Goal: Task Accomplishment & Management: Manage account settings

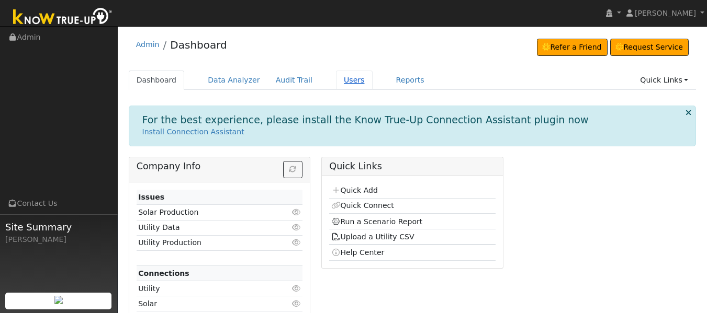
click at [336, 80] on link "Users" at bounding box center [354, 80] width 37 height 19
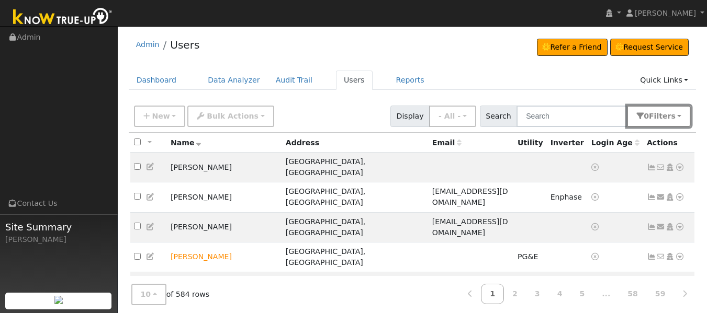
click at [673, 120] on span "s" at bounding box center [673, 116] width 4 height 8
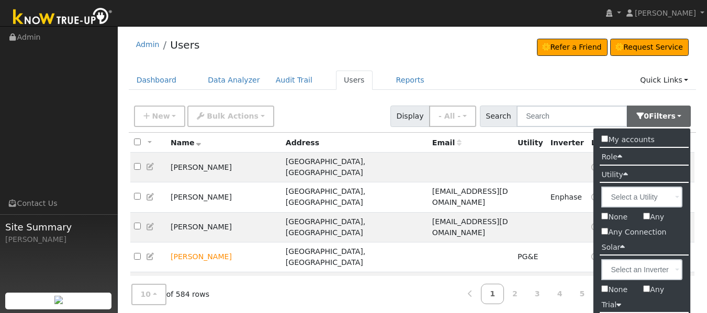
click at [605, 139] on input "My accounts" at bounding box center [604, 138] width 7 height 7
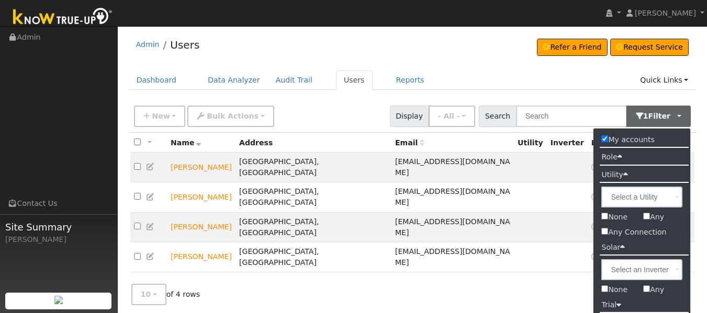
click at [530, 250] on div "All None All on page None on page Name Address Email Utility Inverter Login Age…" at bounding box center [412, 227] width 567 height 188
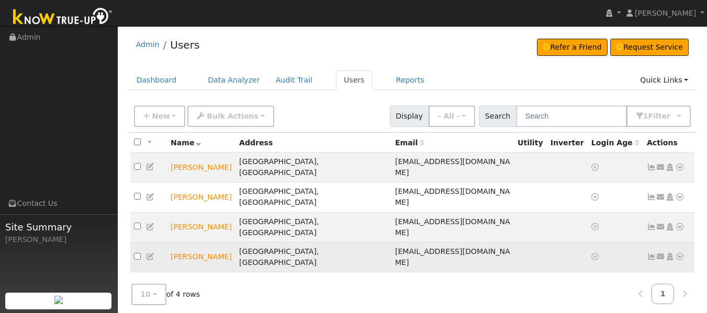
click at [681, 253] on icon at bounding box center [679, 256] width 9 height 7
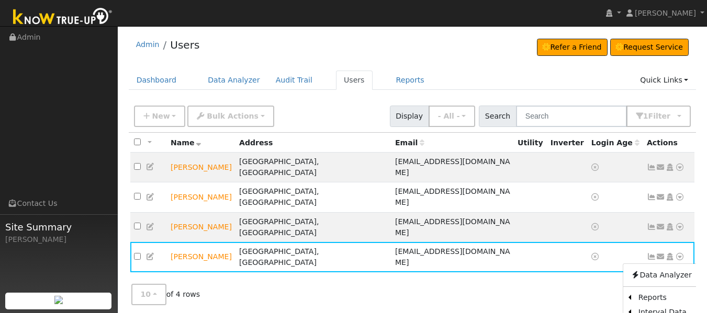
click at [694, 285] on link at bounding box center [684, 294] width 22 height 20
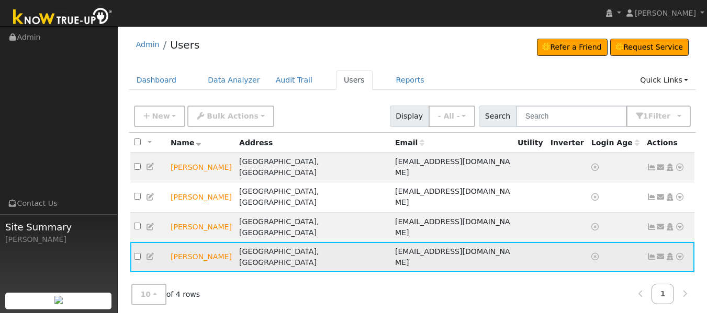
click at [683, 253] on icon at bounding box center [679, 256] width 9 height 7
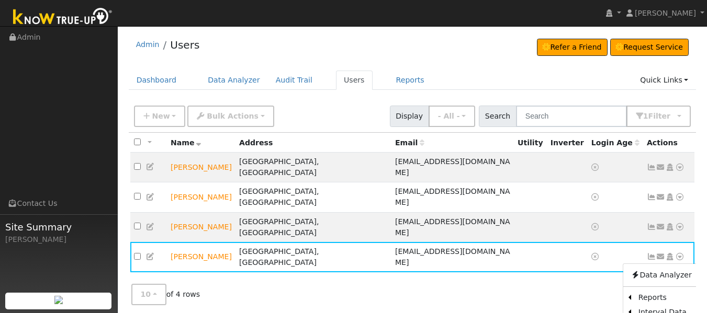
click at [698, 288] on div "Edit User: New Select an Ac... New Account Nickname Cancel Create Are you sure …" at bounding box center [412, 229] width 578 height 258
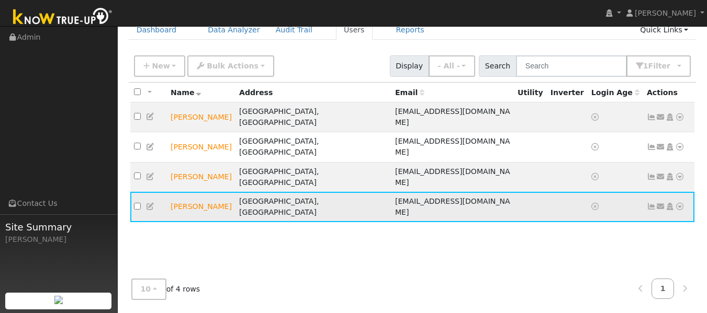
click at [681, 203] on icon at bounding box center [679, 206] width 9 height 7
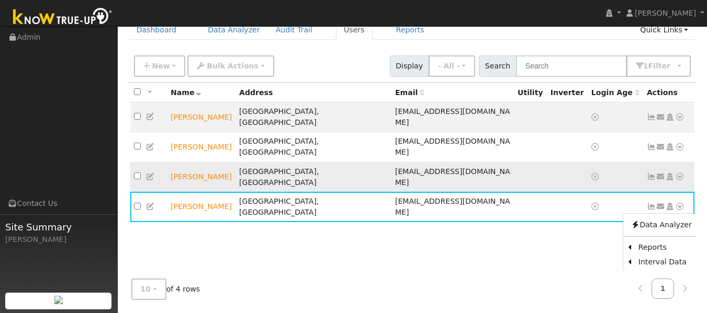
click at [676, 173] on icon at bounding box center [679, 176] width 9 height 7
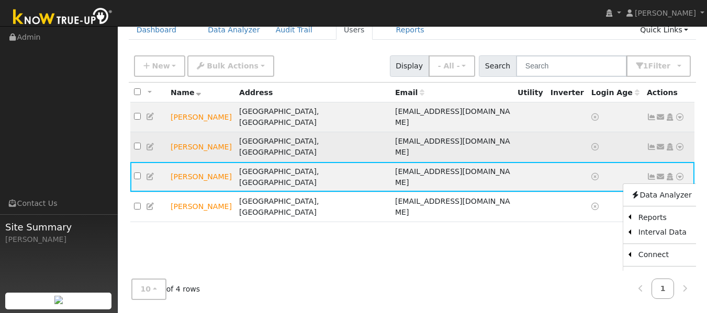
click at [682, 143] on icon at bounding box center [679, 146] width 9 height 7
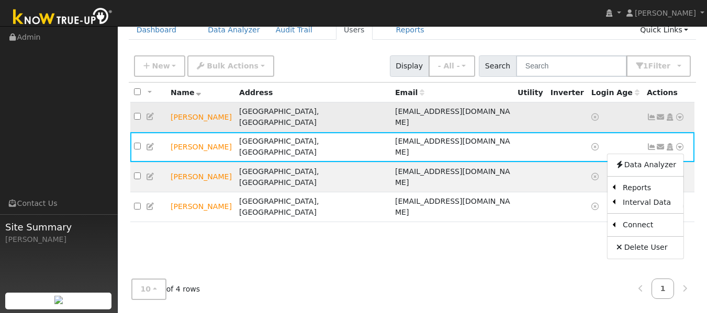
click at [680, 113] on icon at bounding box center [679, 116] width 9 height 7
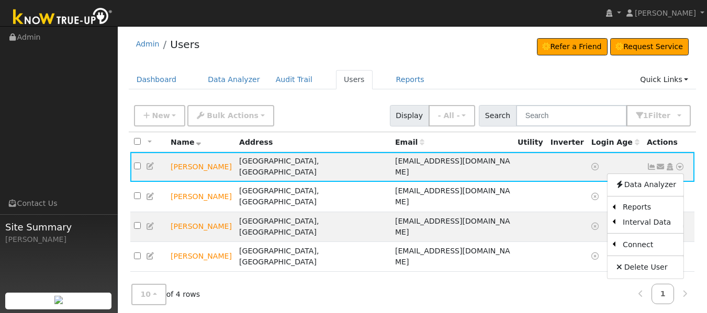
scroll to position [0, 0]
click at [694, 143] on th "Actions" at bounding box center [669, 142] width 52 height 19
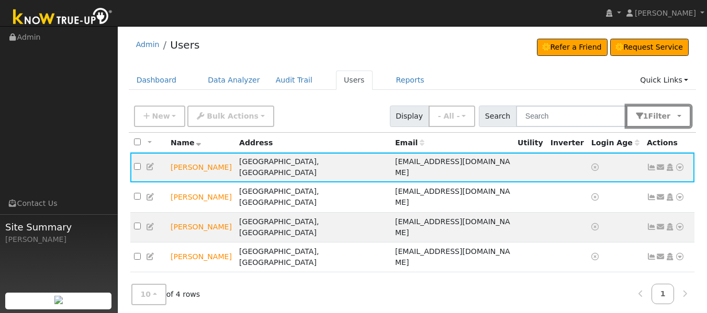
click at [669, 115] on span "Filter" at bounding box center [661, 116] width 27 height 8
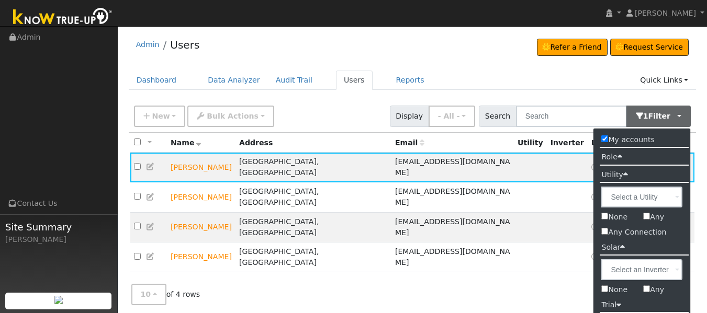
click at [604, 138] on input "My accounts" at bounding box center [604, 138] width 7 height 7
checkbox input "false"
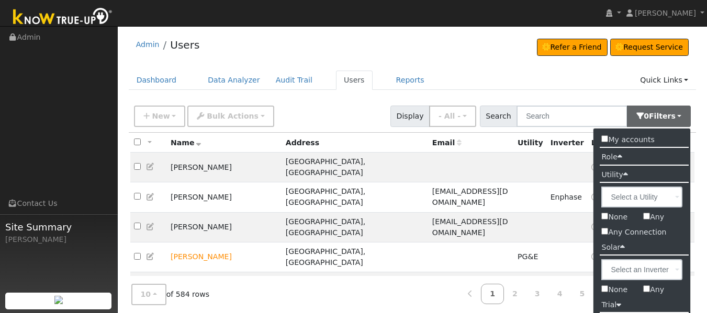
click at [605, 229] on input "Any Connection" at bounding box center [604, 231] width 7 height 7
checkbox input "true"
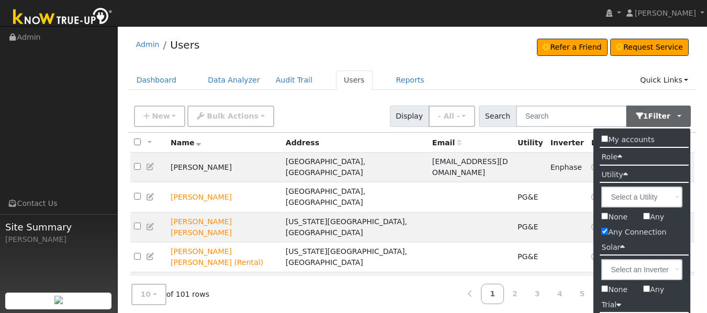
click at [698, 98] on div "Admin Users Refer a Friend Request Service Refer a Friend" at bounding box center [412, 264] width 578 height 467
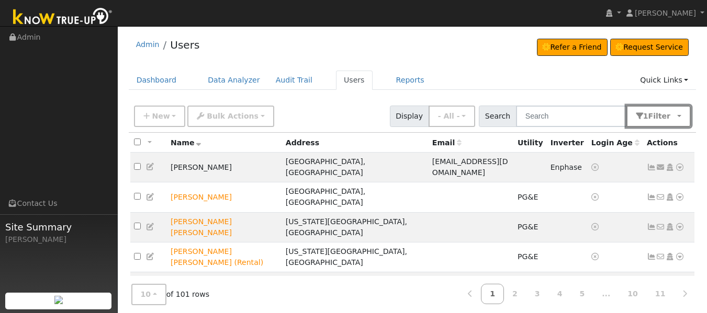
click at [664, 114] on span "Filter" at bounding box center [661, 116] width 27 height 8
